Goal: Use online tool/utility: Utilize a website feature to perform a specific function

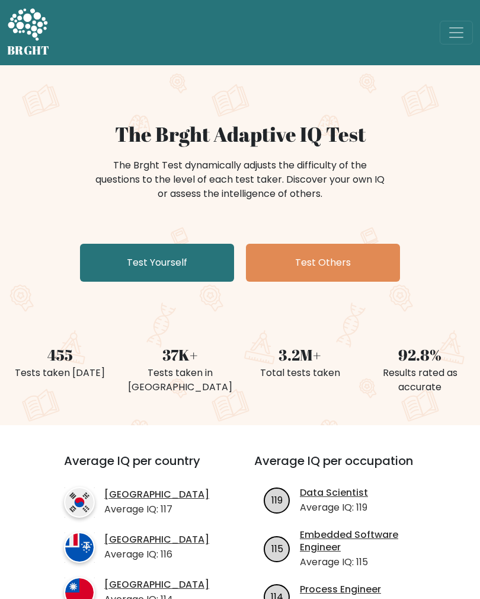
click at [178, 272] on link "Test Yourself" at bounding box center [157, 263] width 154 height 38
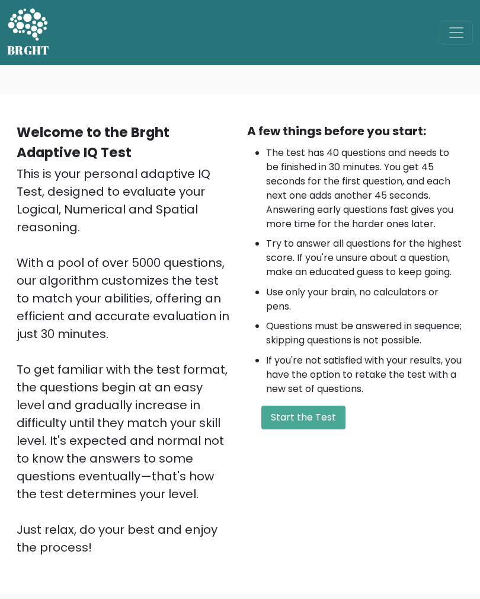
click at [312, 429] on button "Start the Test" at bounding box center [303, 417] width 84 height 24
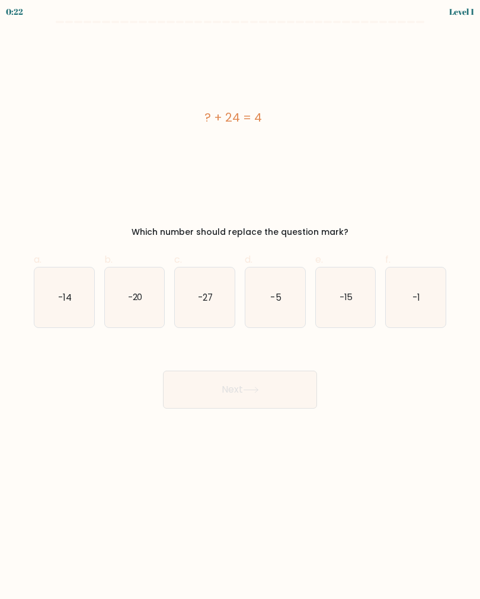
click at [81, 307] on icon "-14" at bounding box center [64, 297] width 60 height 60
click at [240, 307] on input "a. -14" at bounding box center [240, 303] width 1 height 8
radio input "true"
click at [200, 401] on button "Next" at bounding box center [240, 389] width 154 height 38
